Goal: Task Accomplishment & Management: Manage account settings

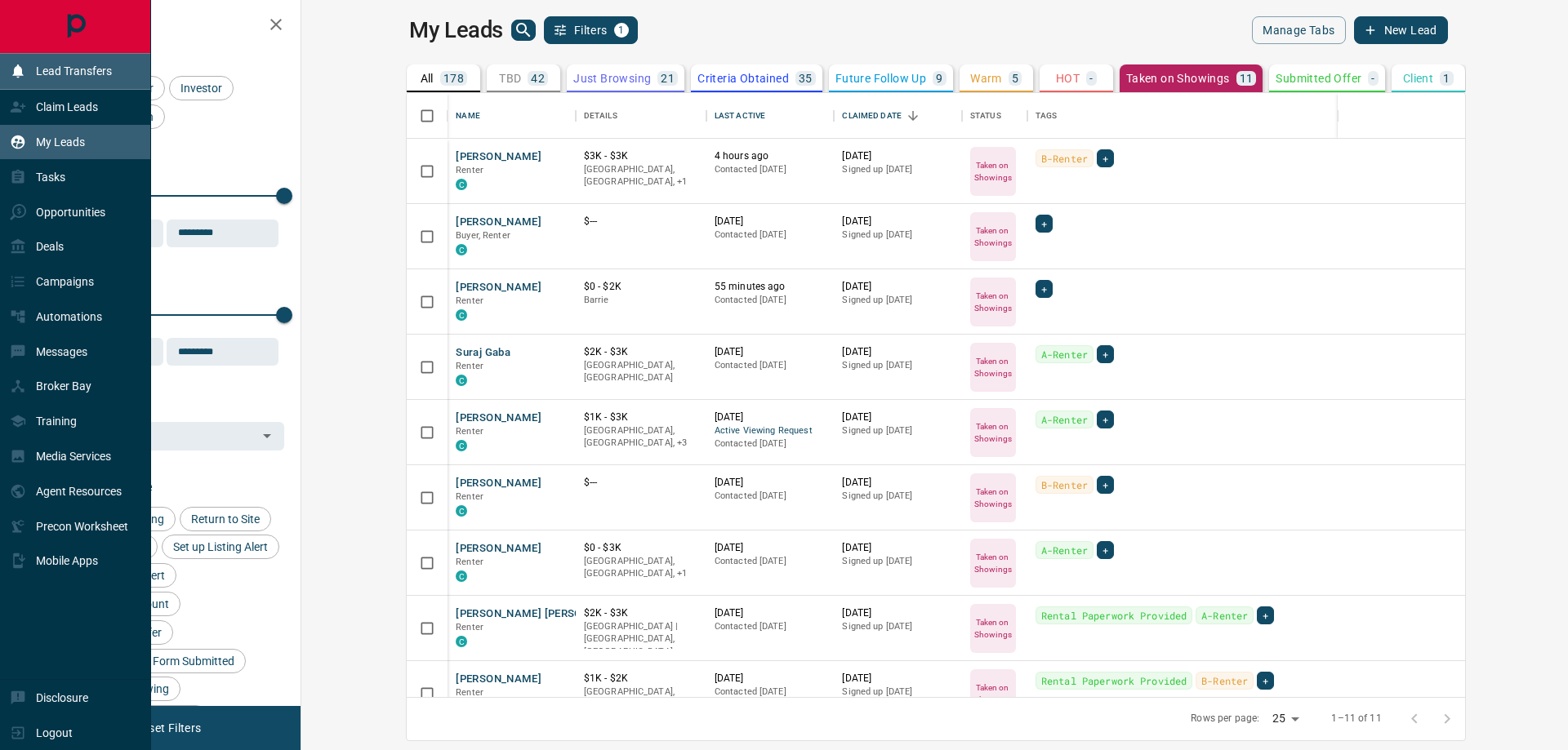
scroll to position [592, 1247]
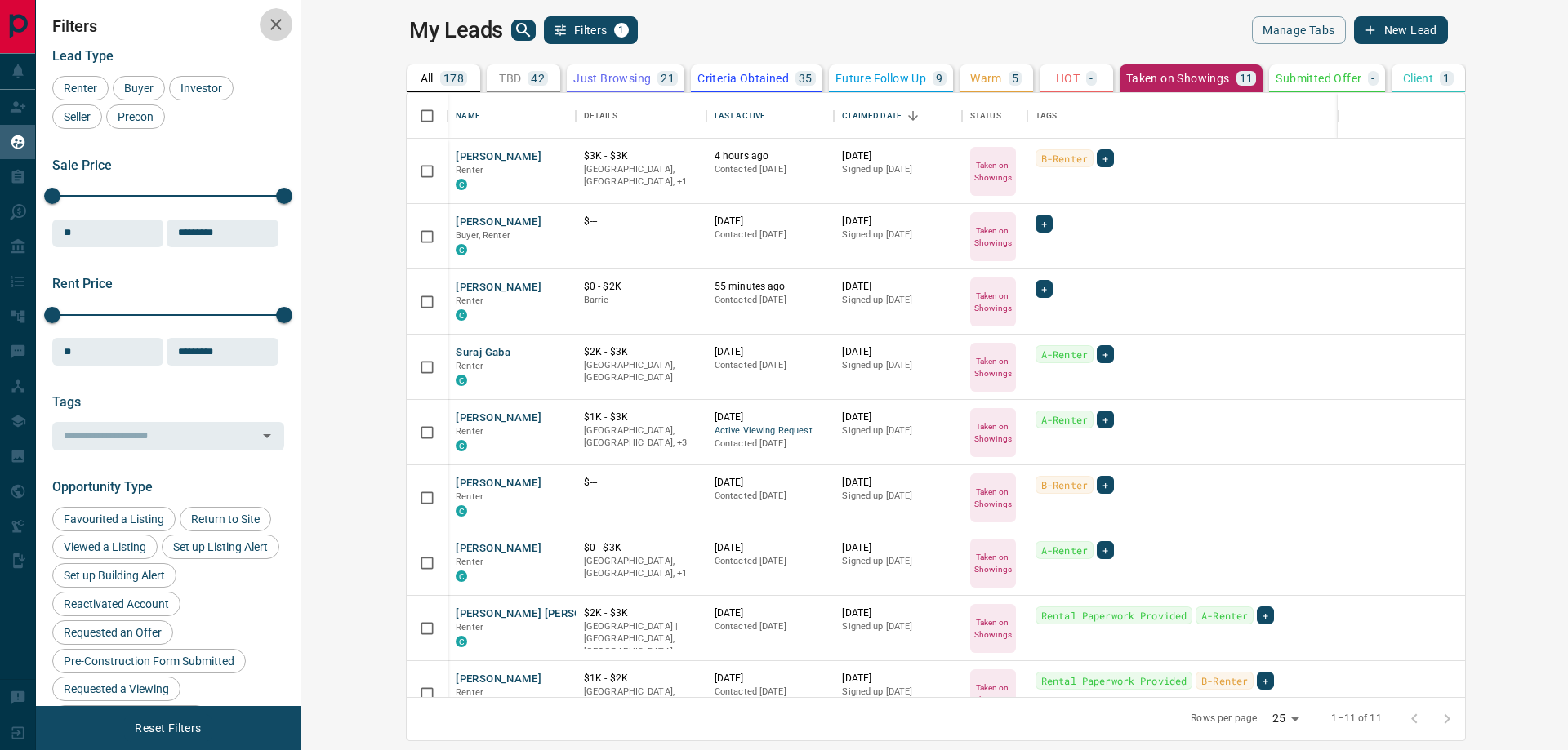
click at [277, 27] on icon "button" at bounding box center [276, 25] width 19 height 19
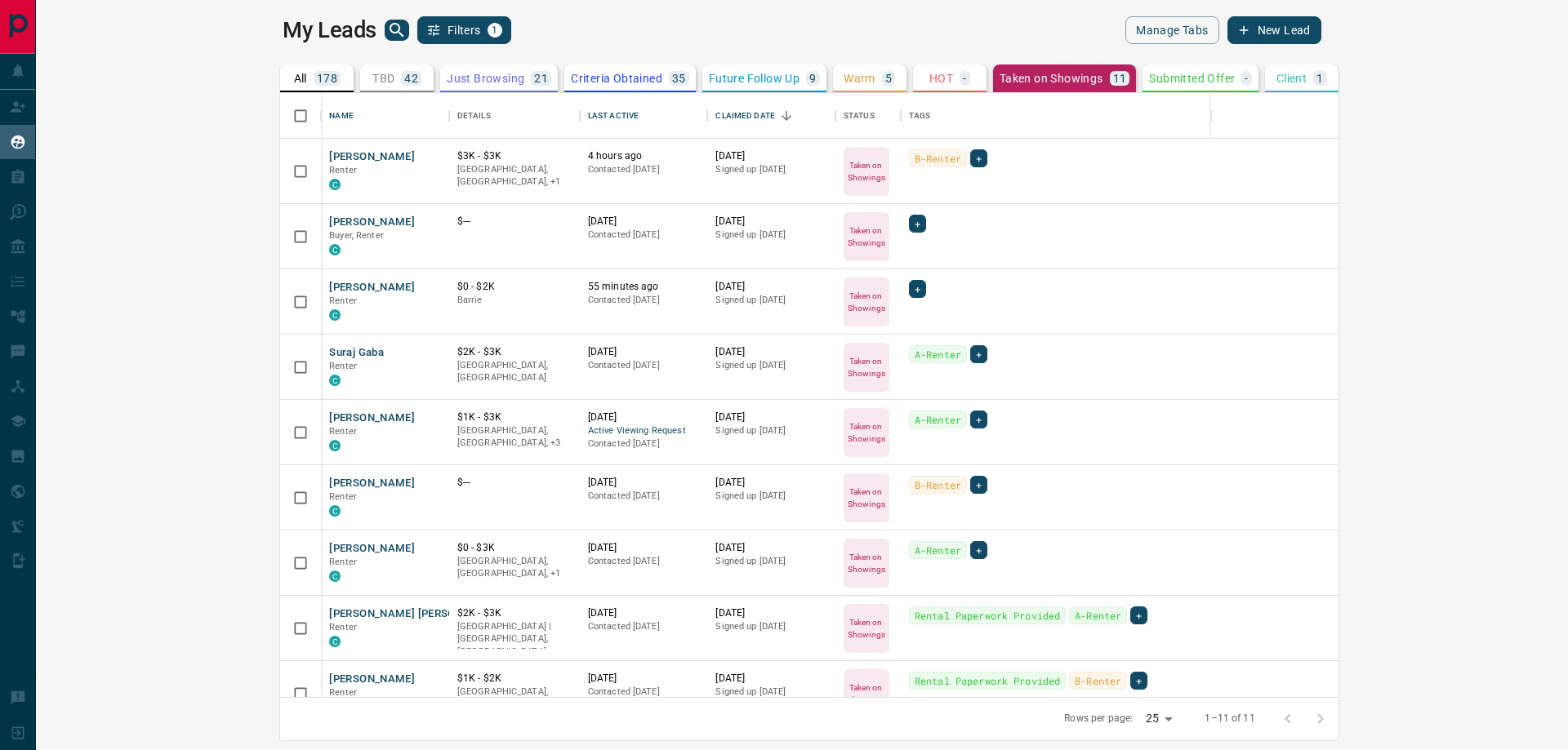
scroll to position [592, 1500]
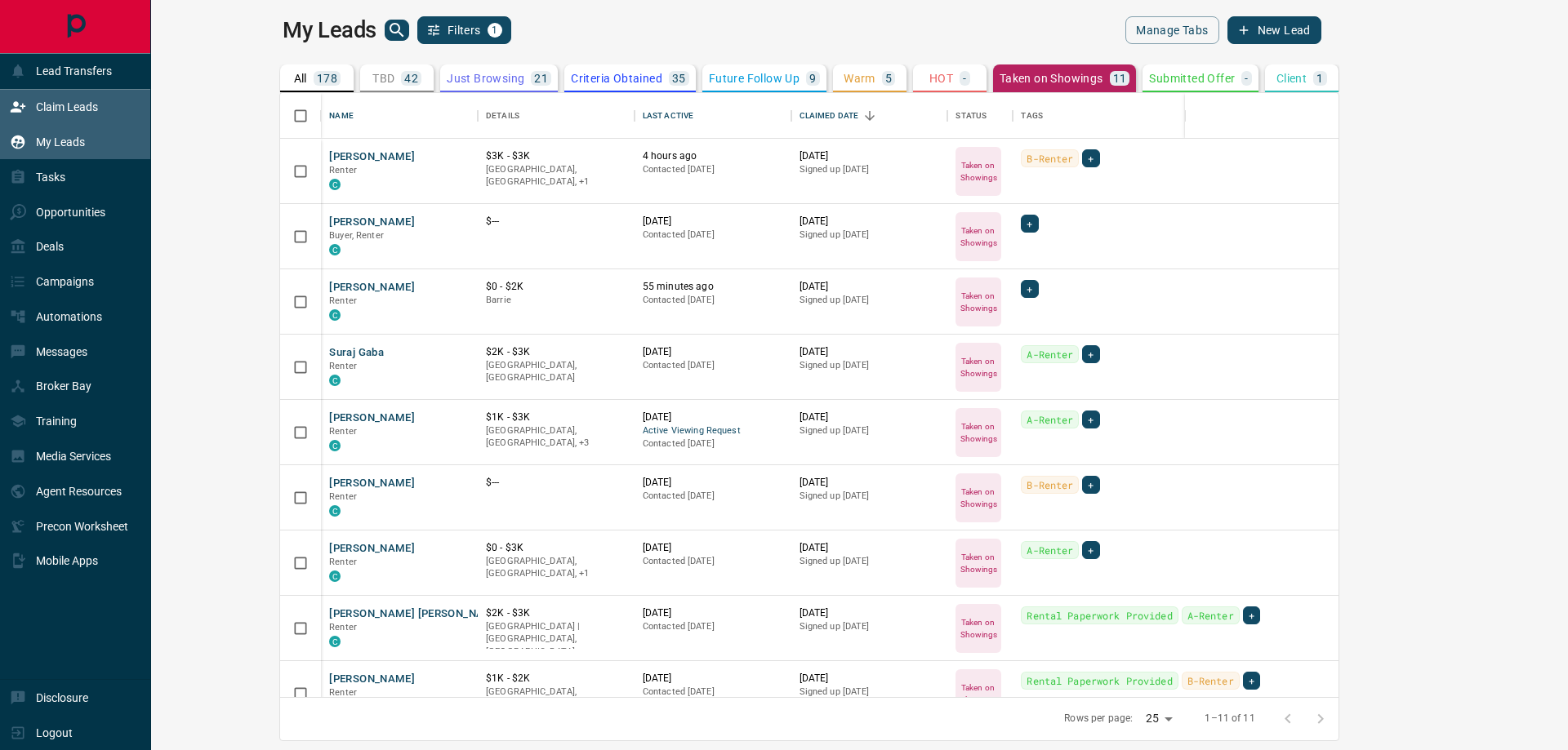
click at [40, 109] on p "Claim Leads" at bounding box center [67, 107] width 62 height 13
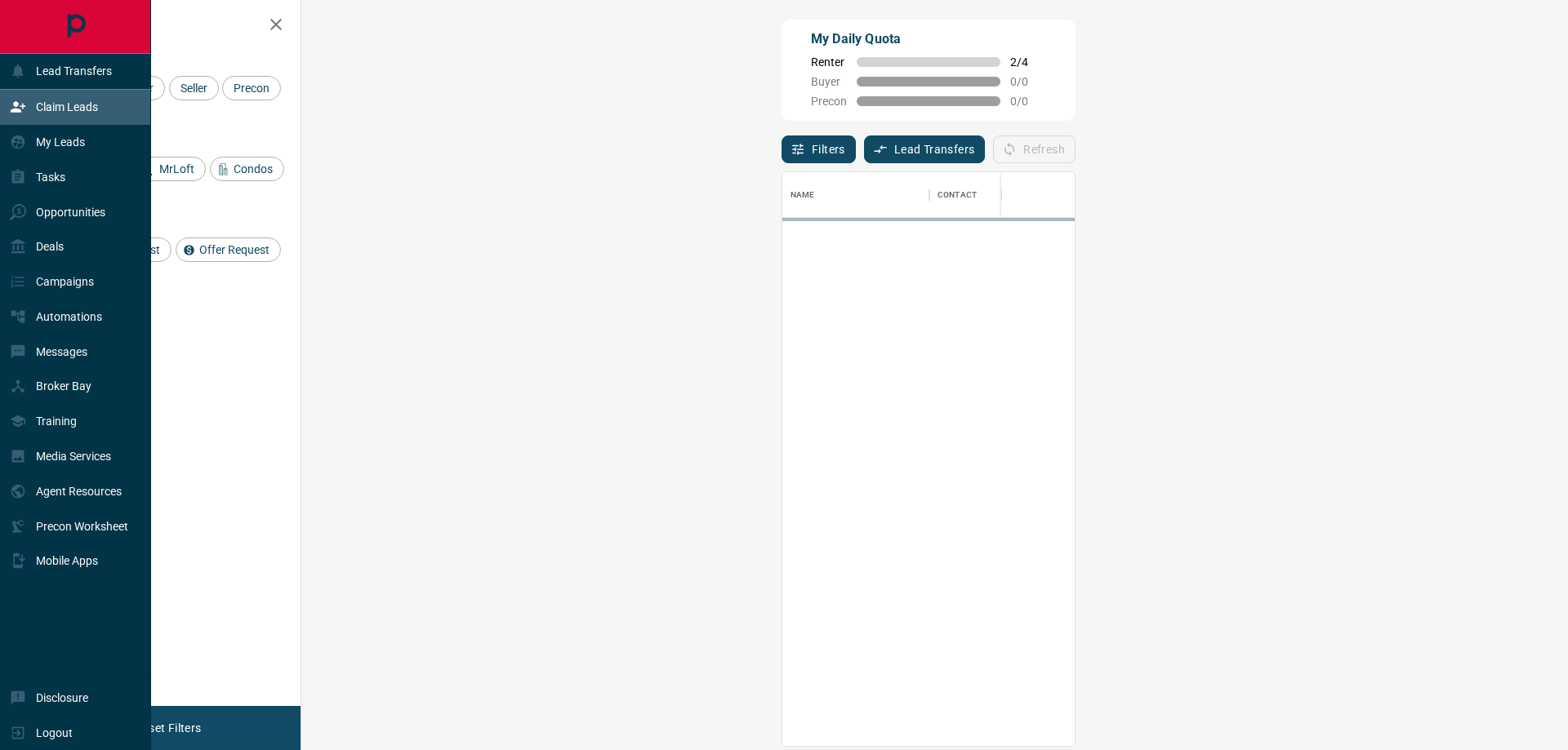
scroll to position [561, 1219]
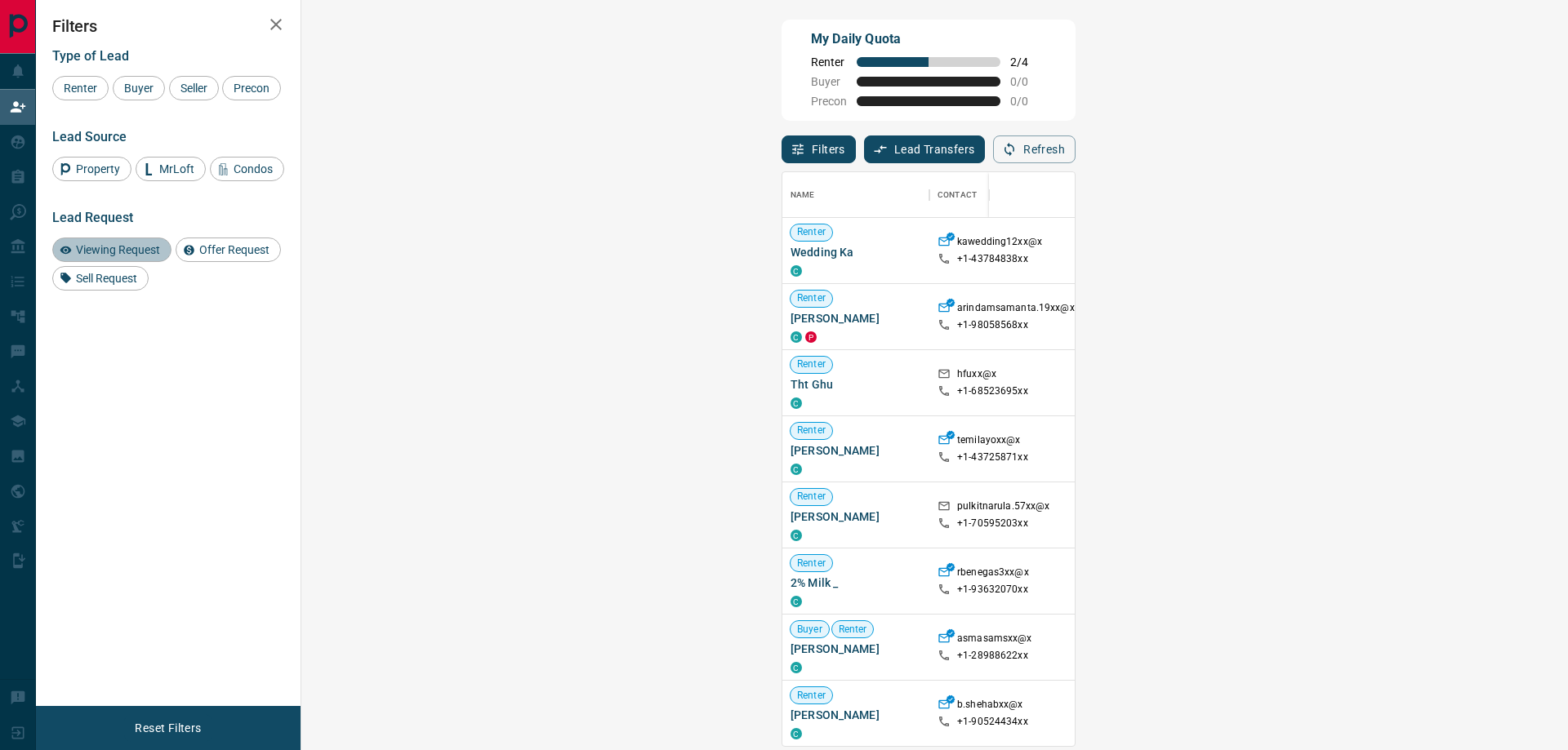
click at [133, 262] on div "Viewing Request" at bounding box center [111, 250] width 119 height 25
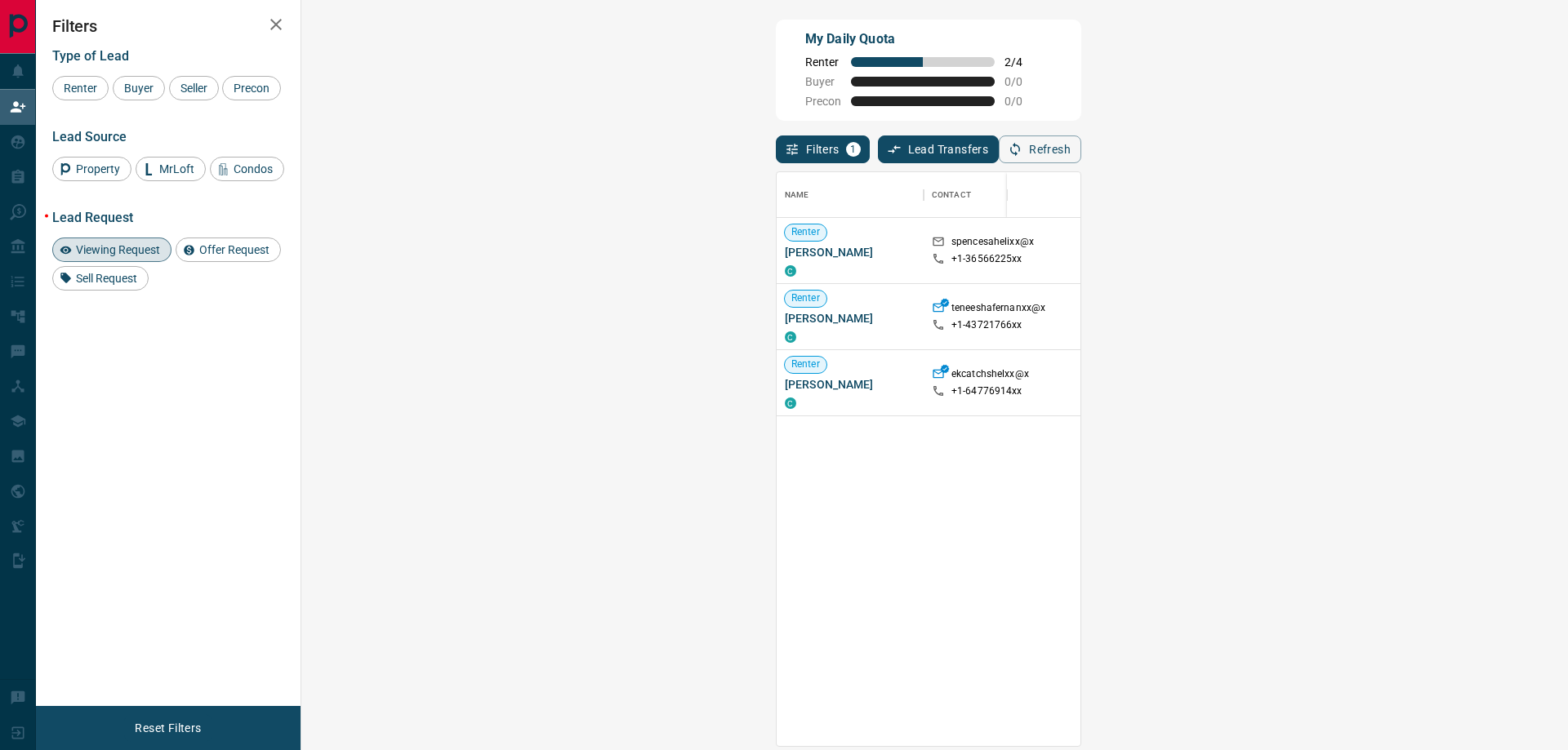
click at [133, 262] on div "Viewing Request" at bounding box center [111, 250] width 119 height 25
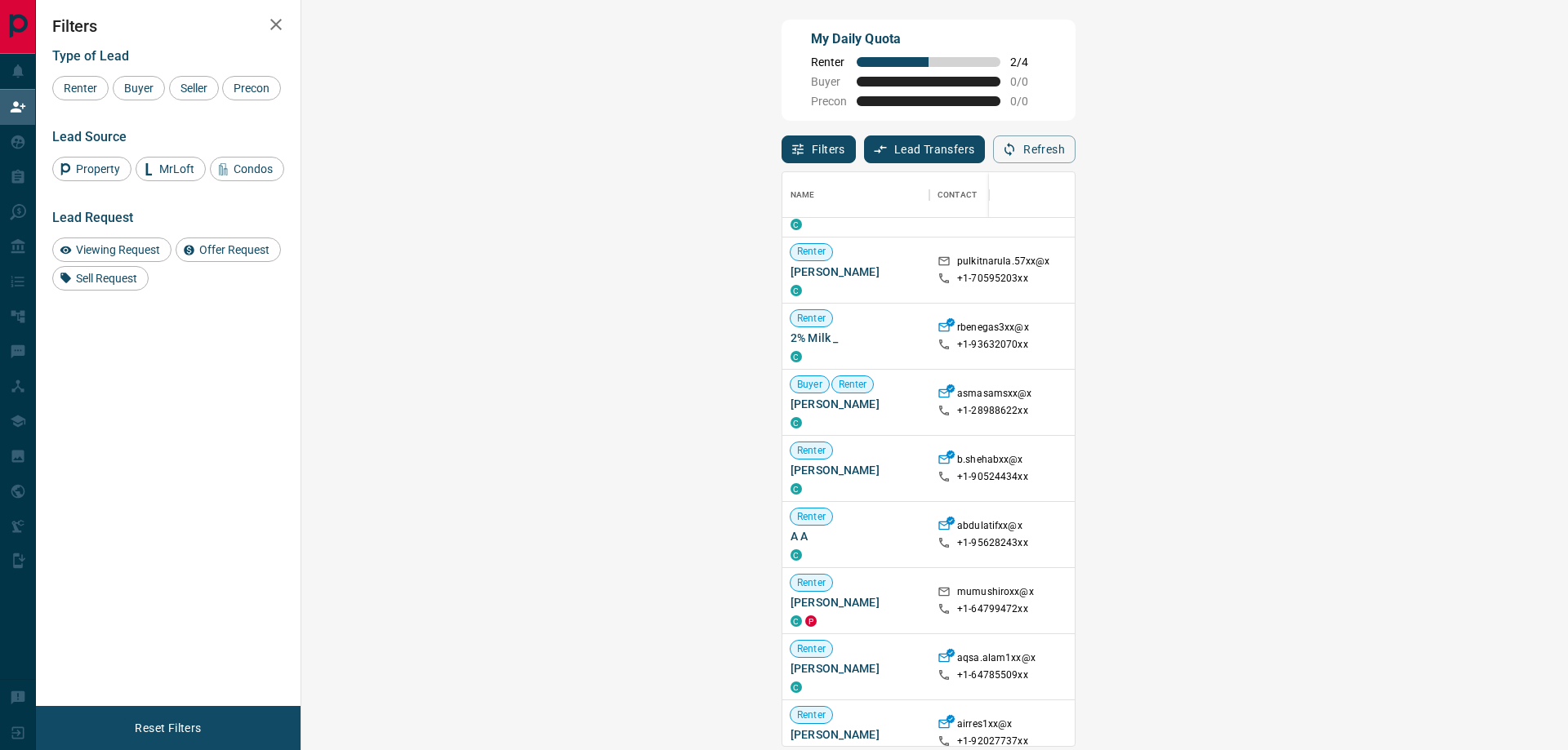
scroll to position [0, 0]
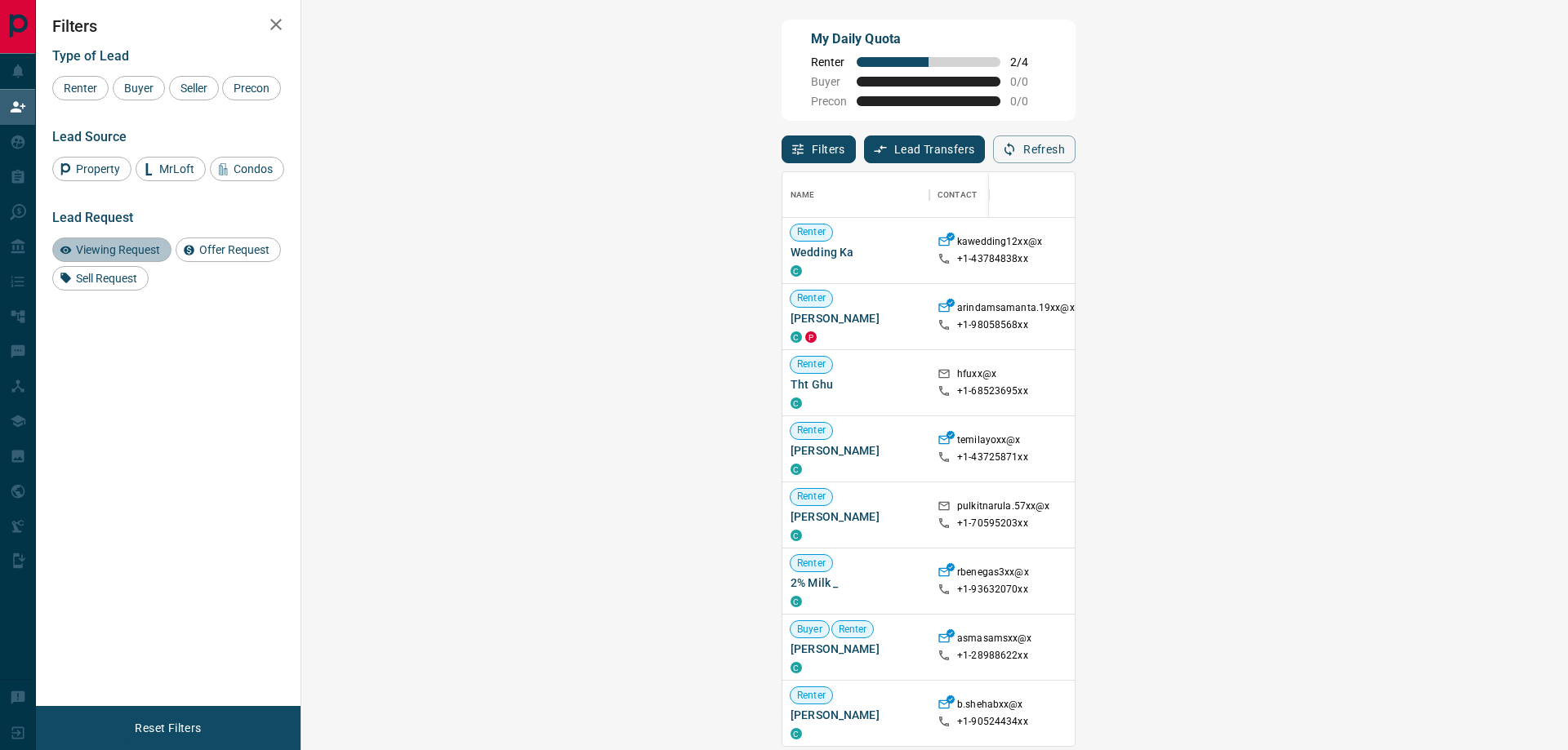
click at [155, 262] on div "Viewing Request" at bounding box center [111, 250] width 119 height 25
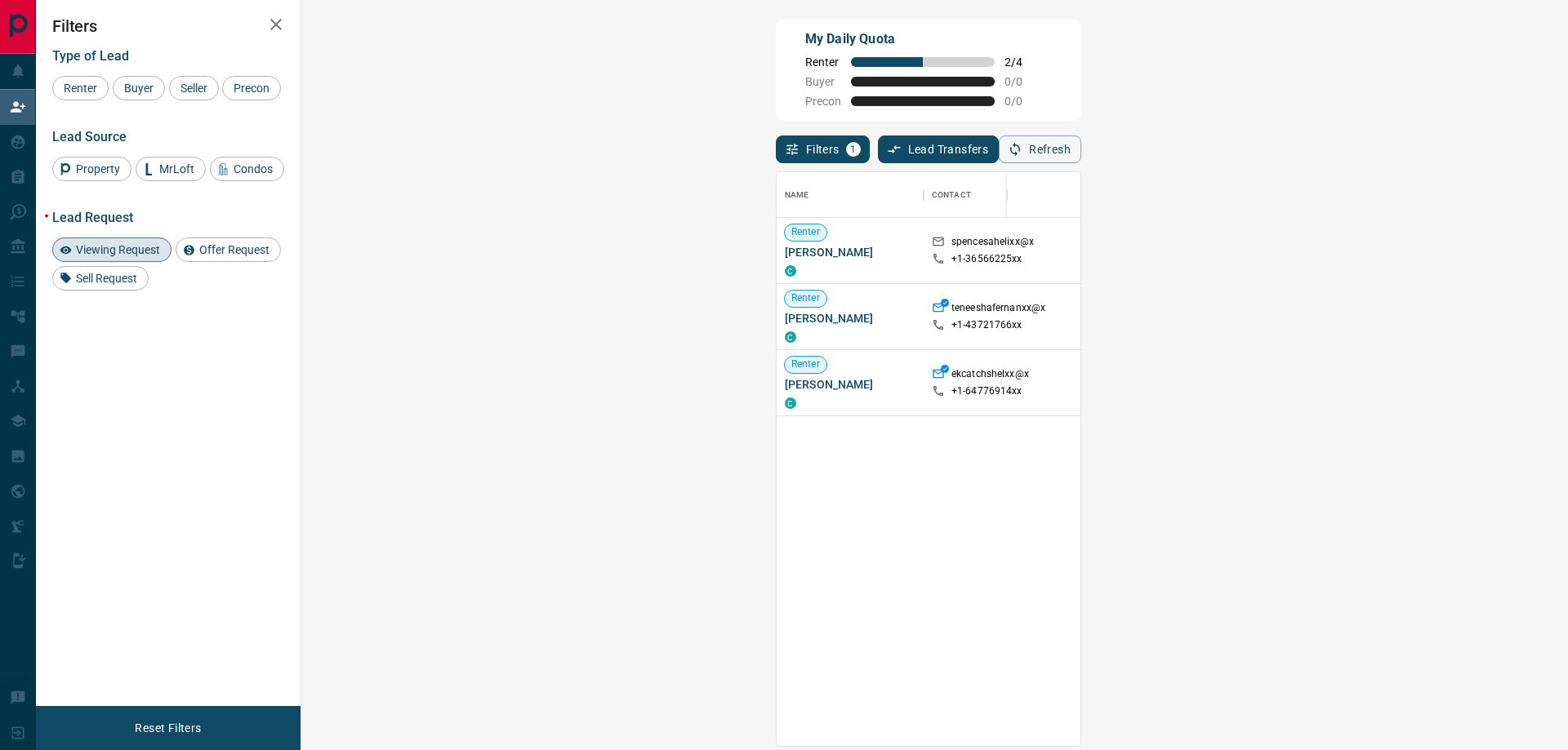
scroll to position [561, 1219]
click at [269, 28] on icon "button" at bounding box center [276, 25] width 19 height 19
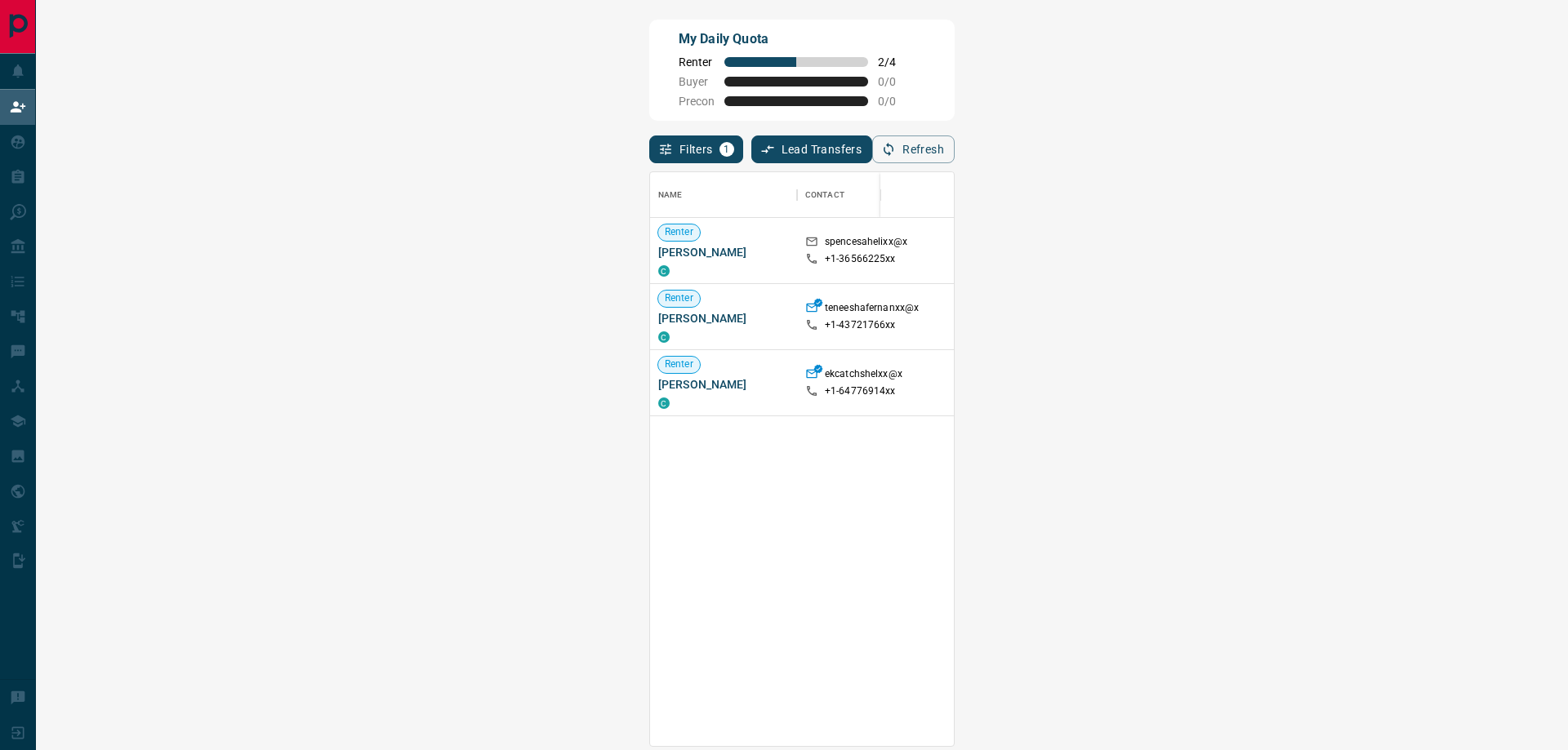
scroll to position [561, 1473]
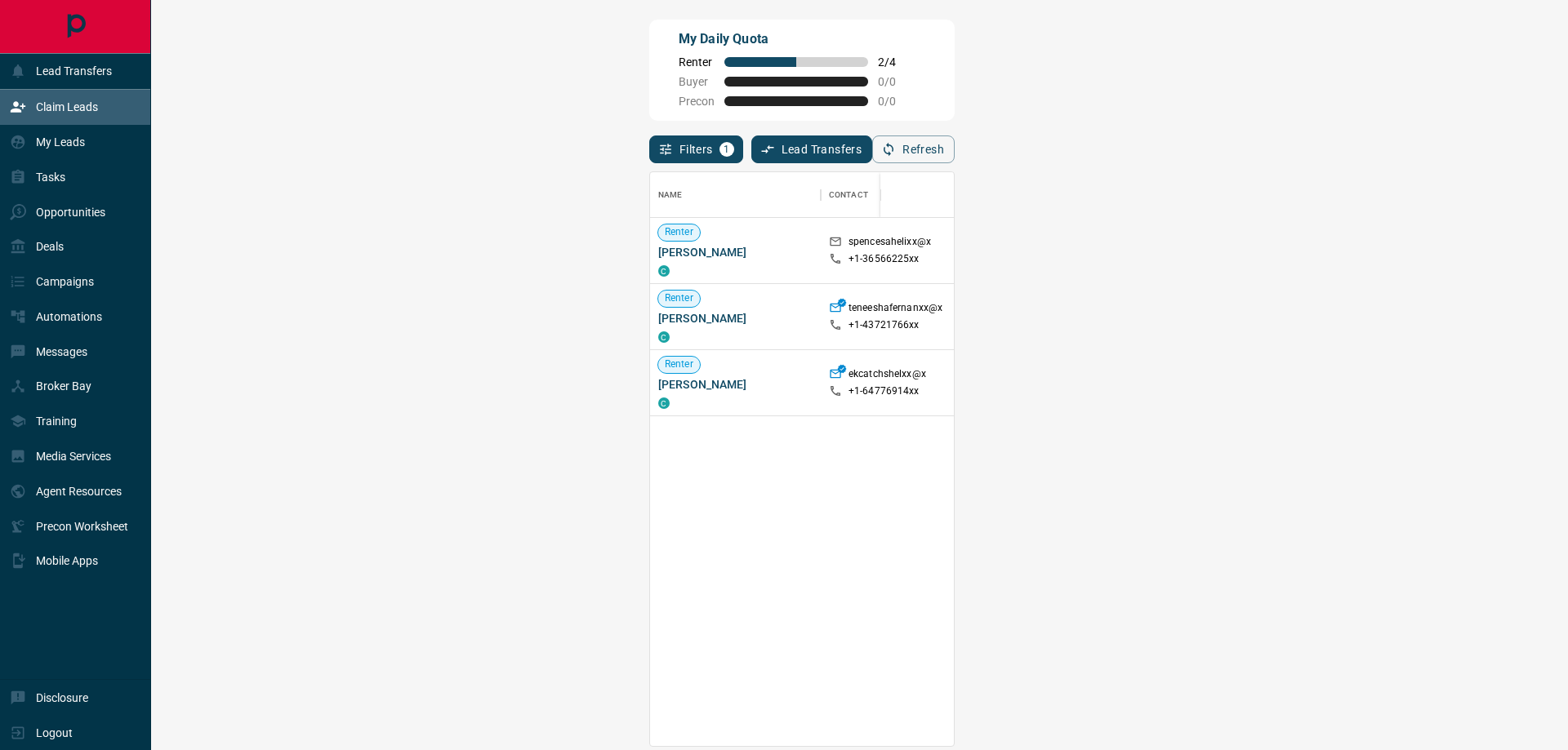
click at [47, 100] on div "Claim Leads" at bounding box center [54, 107] width 88 height 27
click at [64, 99] on div "Claim Leads" at bounding box center [54, 107] width 88 height 27
click at [56, 116] on div "Claim Leads" at bounding box center [54, 107] width 88 height 27
click at [75, 155] on div "My Leads" at bounding box center [47, 142] width 75 height 27
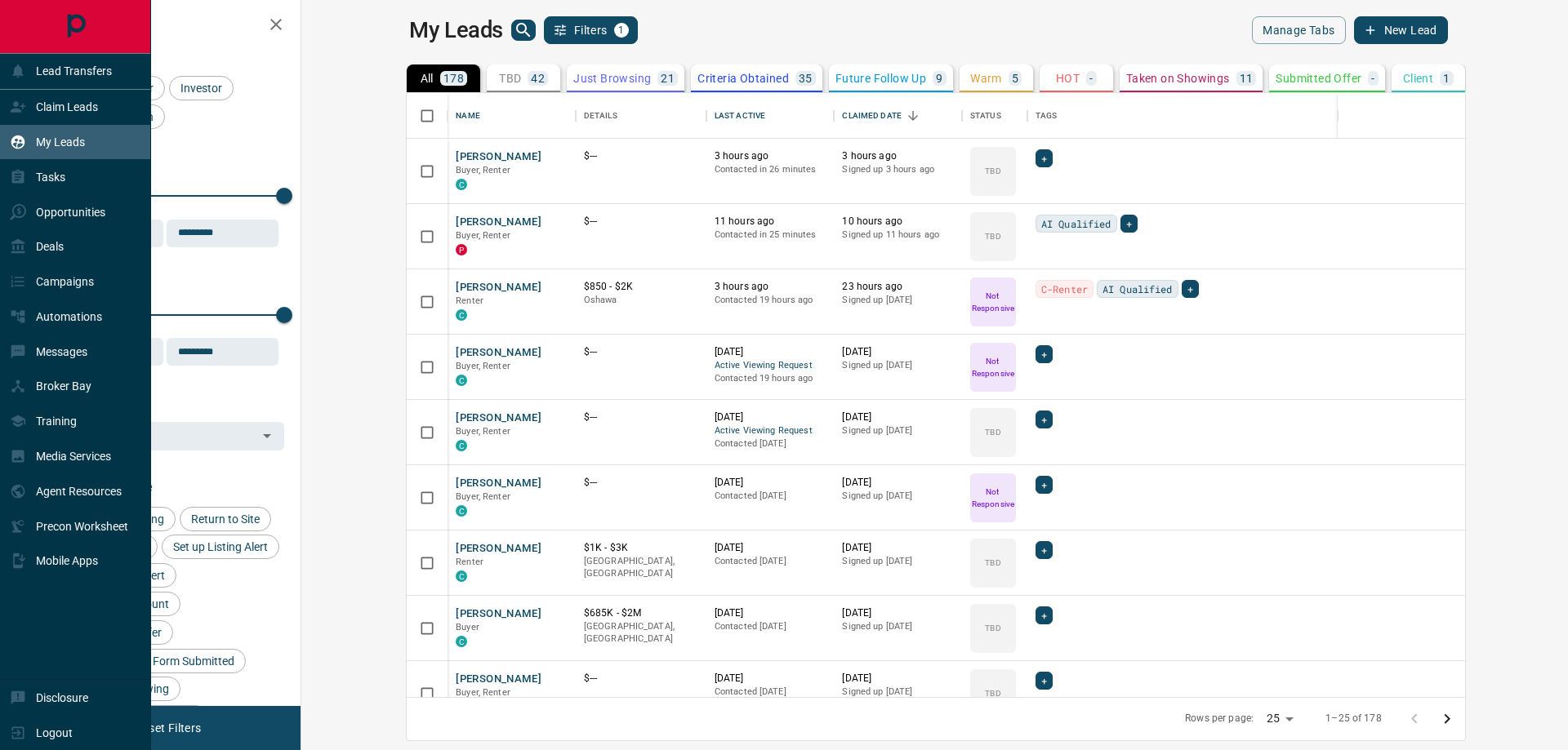
scroll to position [592, 1247]
click at [83, 112] on p "Claim Leads" at bounding box center [67, 107] width 62 height 13
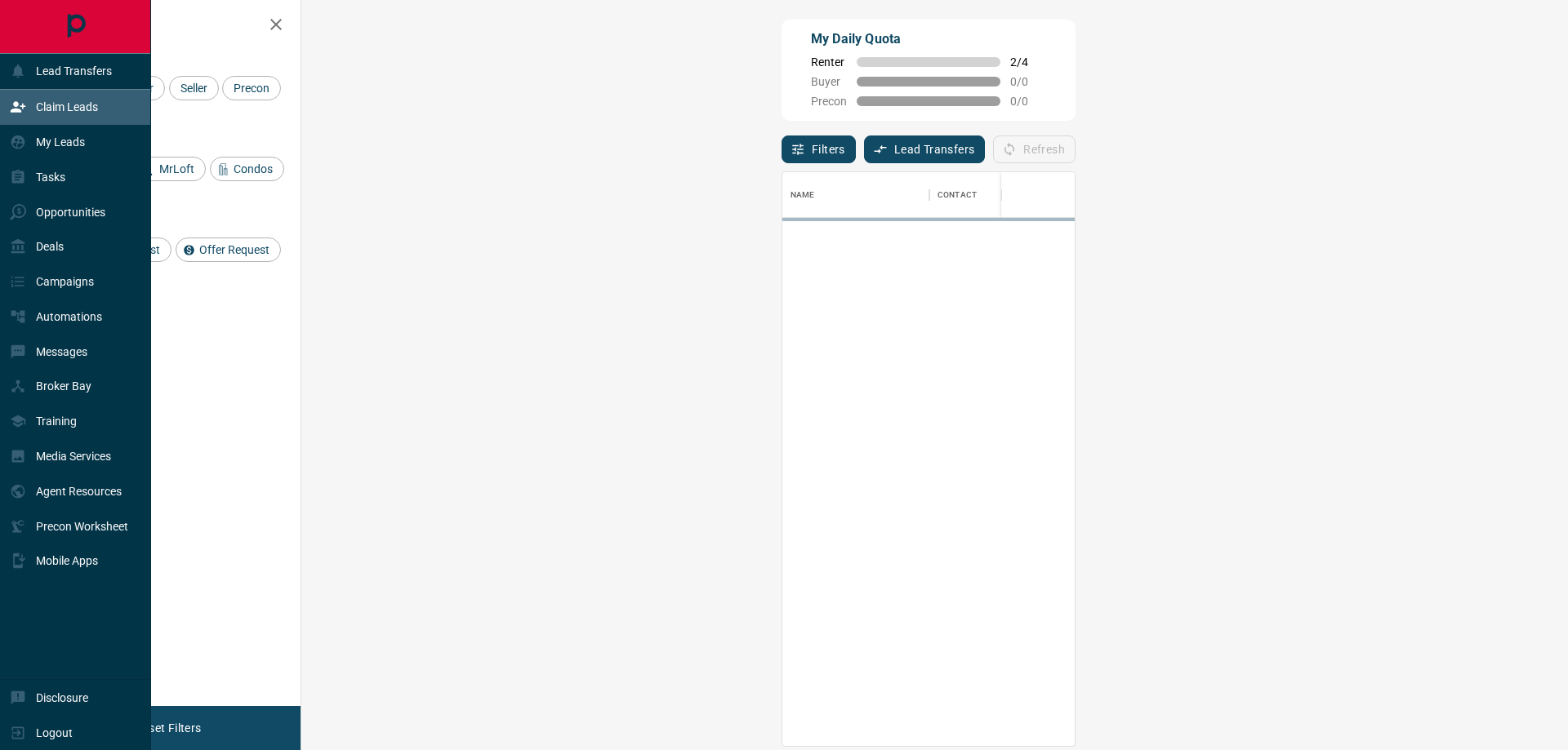
scroll to position [561, 1219]
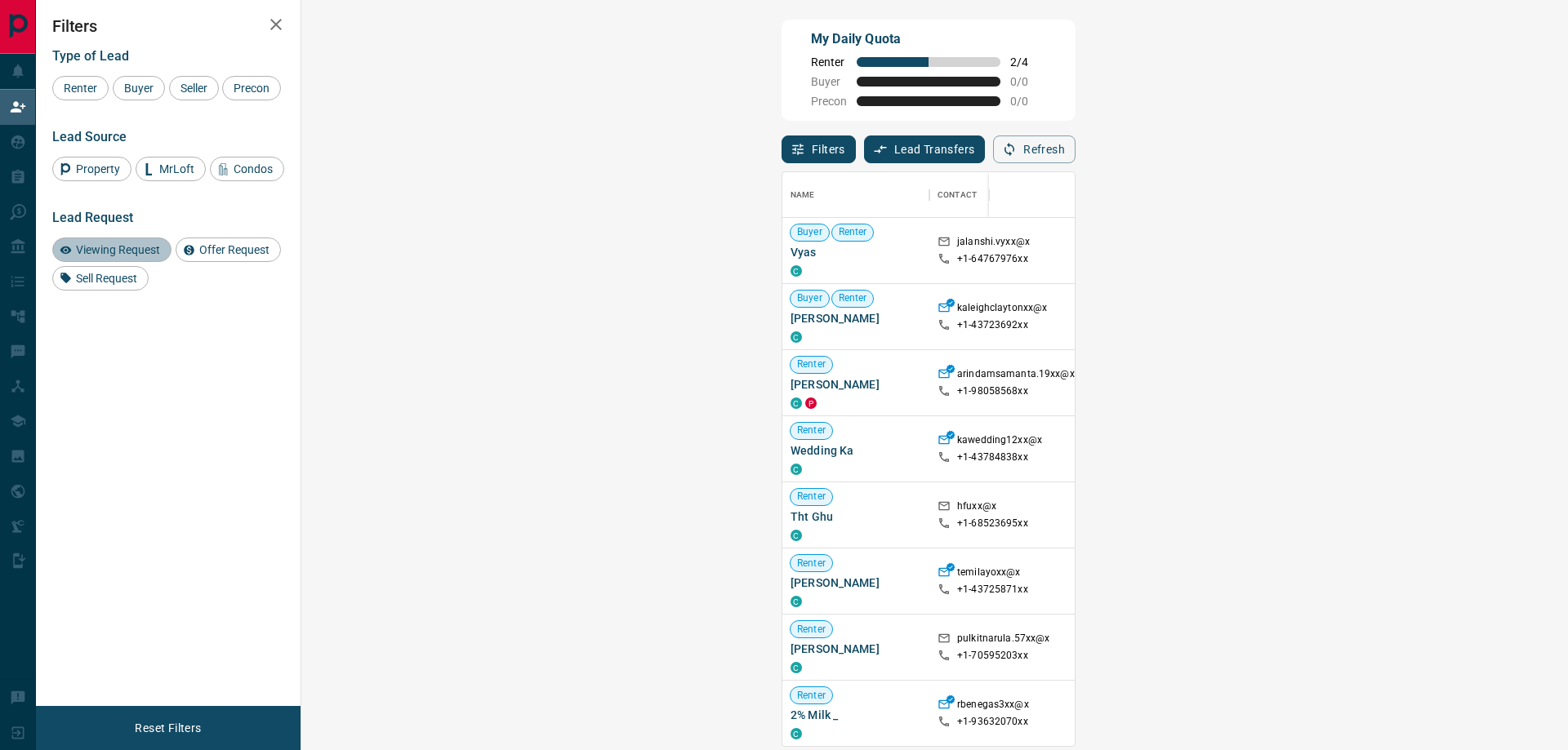
click at [109, 256] on span "Viewing Request" at bounding box center [118, 250] width 95 height 13
